Goal: Information Seeking & Learning: Learn about a topic

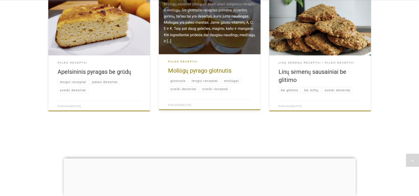
scroll to position [741, 0]
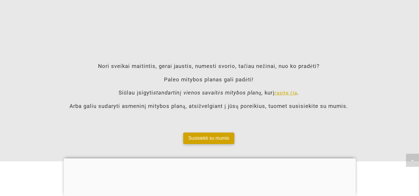
scroll to position [476, 0]
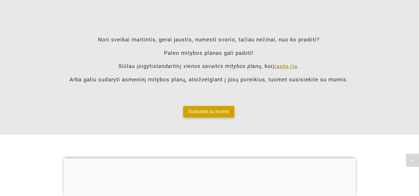
click at [286, 64] on link "rasite čia" at bounding box center [286, 66] width 23 height 6
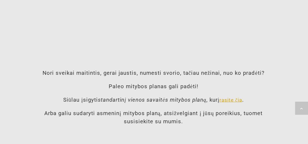
scroll to position [534, 0]
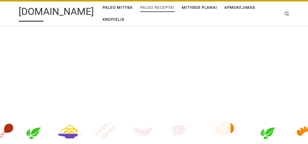
click at [145, 12] on span "Paleo receptai" at bounding box center [157, 7] width 34 height 10
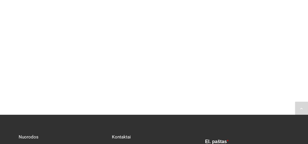
scroll to position [727, 0]
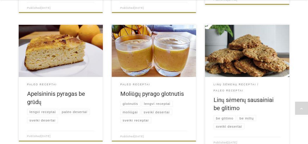
scroll to position [543, 0]
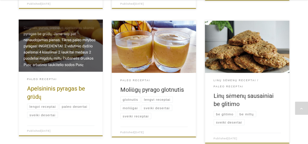
click at [63, 56] on link at bounding box center [61, 46] width 84 height 52
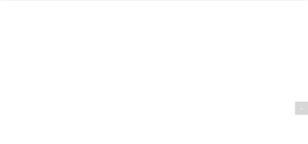
scroll to position [738, 0]
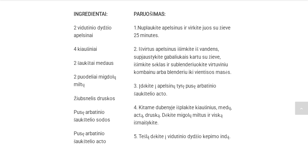
scroll to position [329, 0]
